Goal: Task Accomplishment & Management: Manage account settings

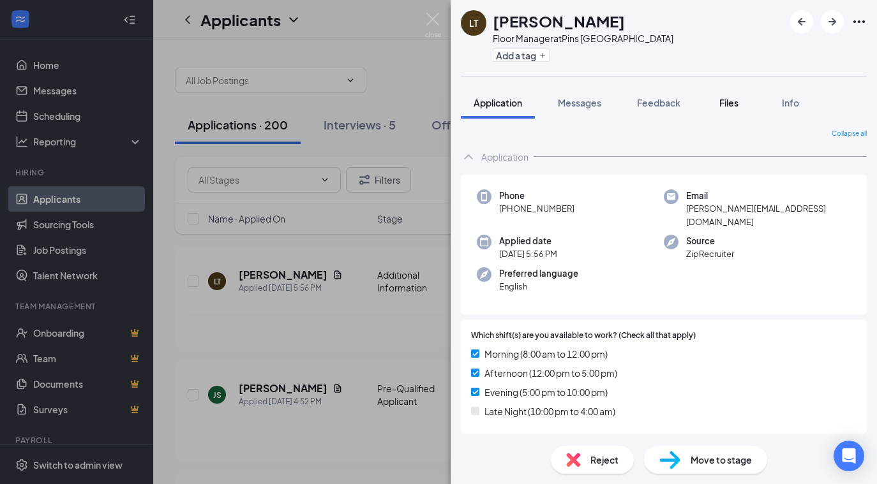
click at [736, 108] on span "Files" at bounding box center [728, 102] width 19 height 11
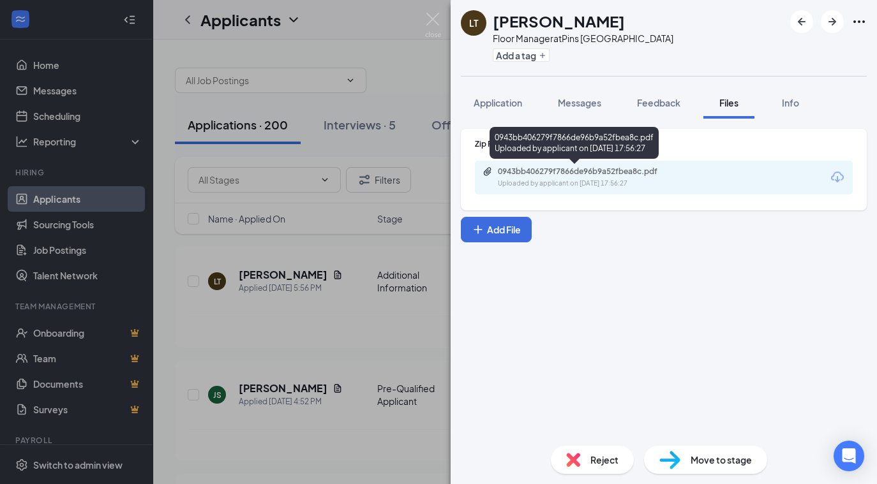
click at [538, 177] on div "0943bb406279f7866de96b9a52fbea8c.pdf Uploaded by applicant on [DATE] 17:56:27" at bounding box center [585, 178] width 207 height 22
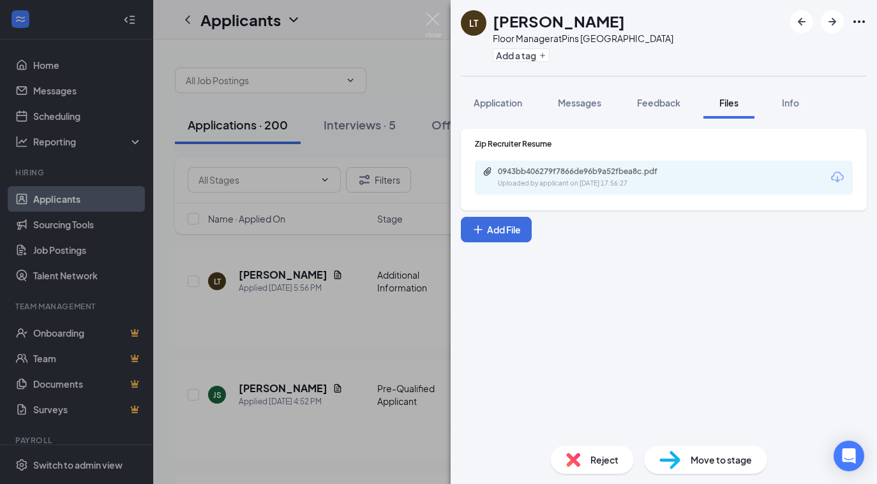
click at [597, 460] on span "Reject" at bounding box center [604, 460] width 28 height 14
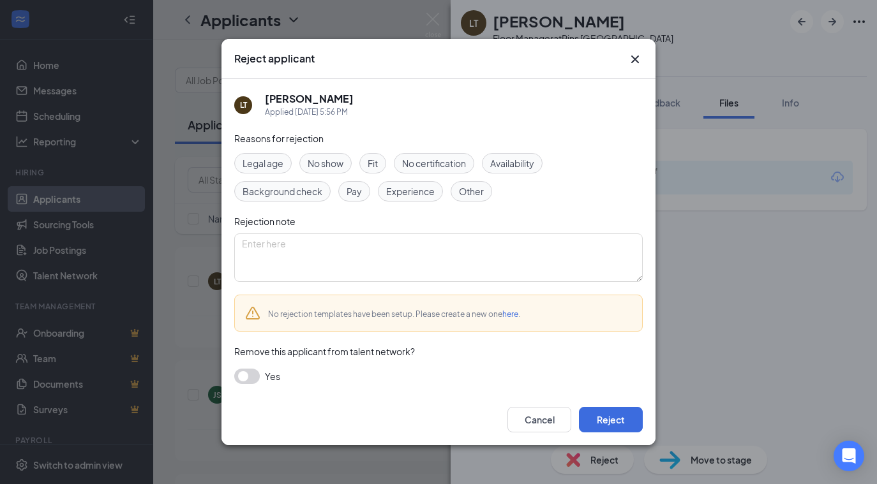
click at [411, 193] on span "Experience" at bounding box center [410, 191] width 48 height 14
click at [243, 375] on button "button" at bounding box center [247, 376] width 26 height 15
click at [371, 168] on span "Fit" at bounding box center [373, 163] width 10 height 14
click at [369, 159] on span "Fit" at bounding box center [373, 163] width 10 height 14
click at [627, 420] on button "Reject" at bounding box center [611, 420] width 64 height 26
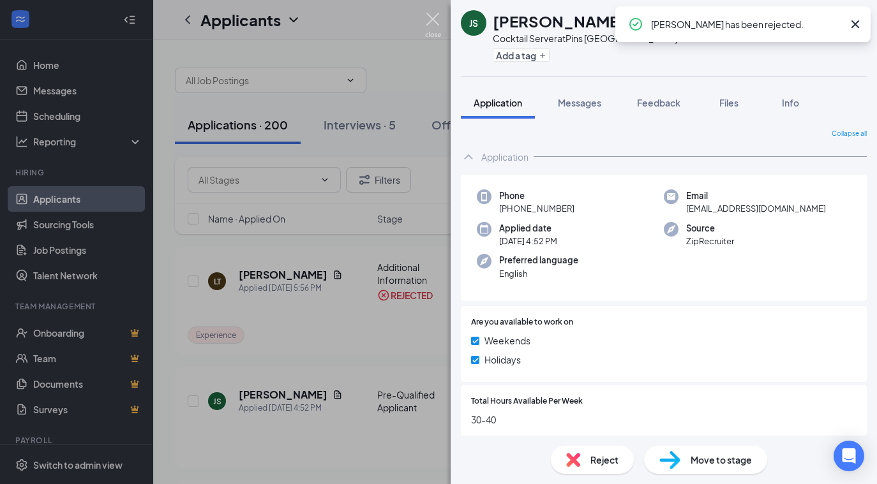
click at [438, 18] on img at bounding box center [433, 25] width 16 height 25
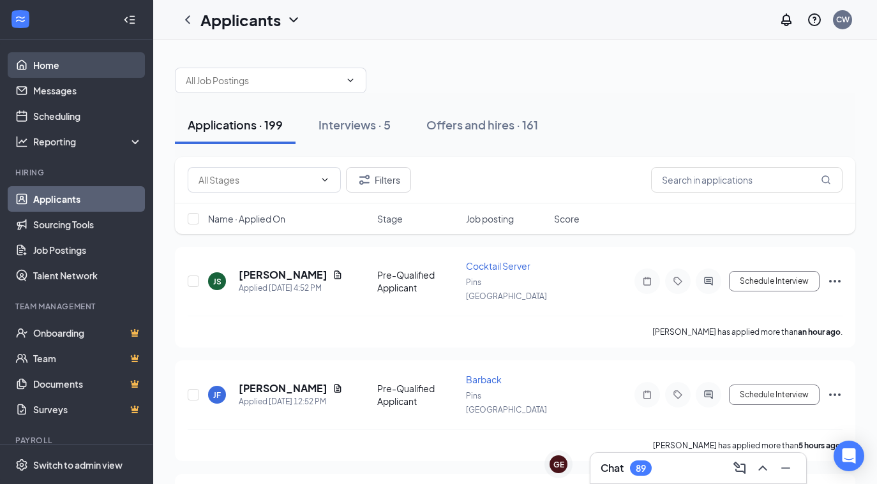
click at [78, 68] on link "Home" at bounding box center [87, 65] width 109 height 26
